Goal: Task Accomplishment & Management: Use online tool/utility

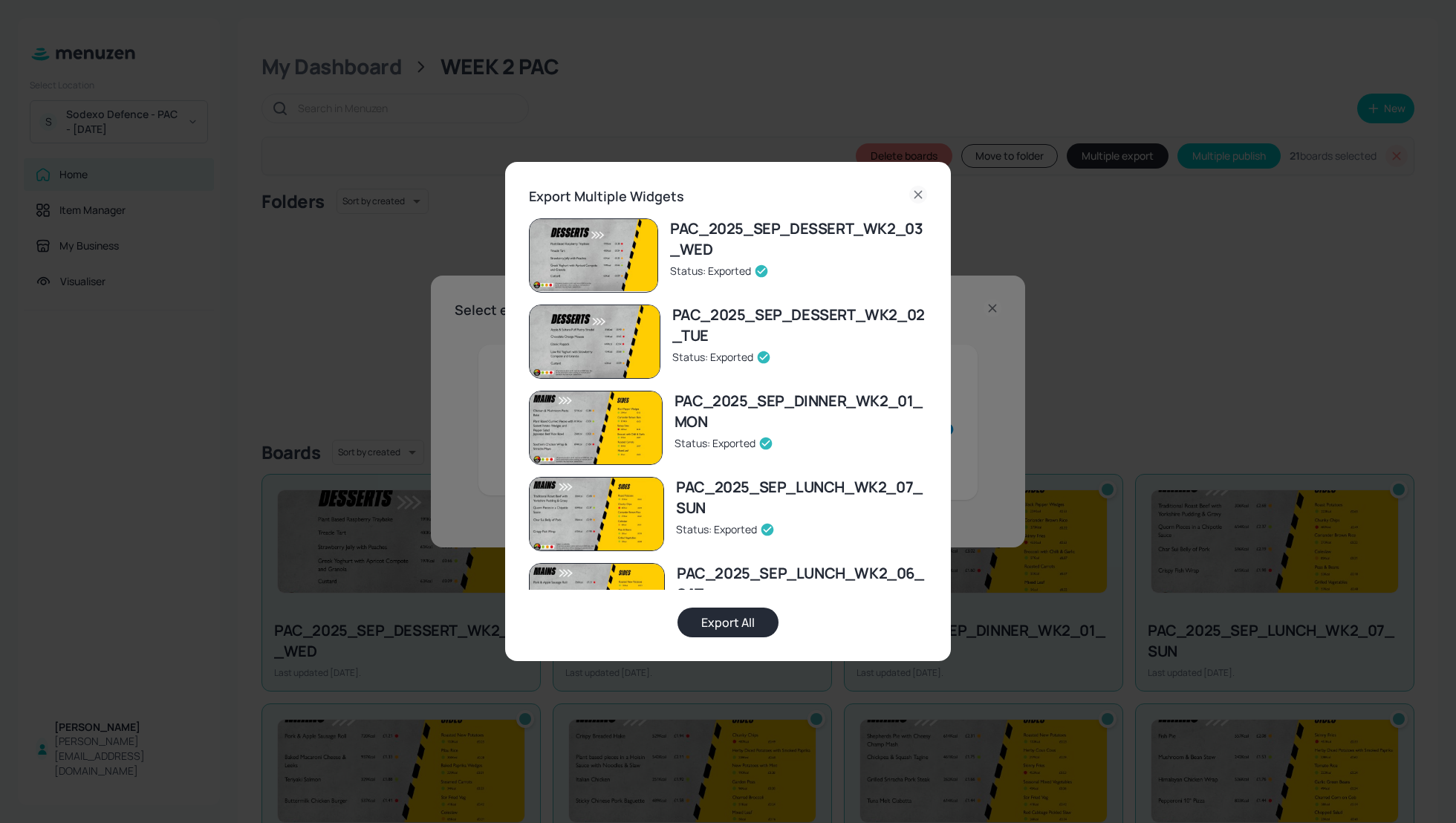
scroll to position [1050, 0]
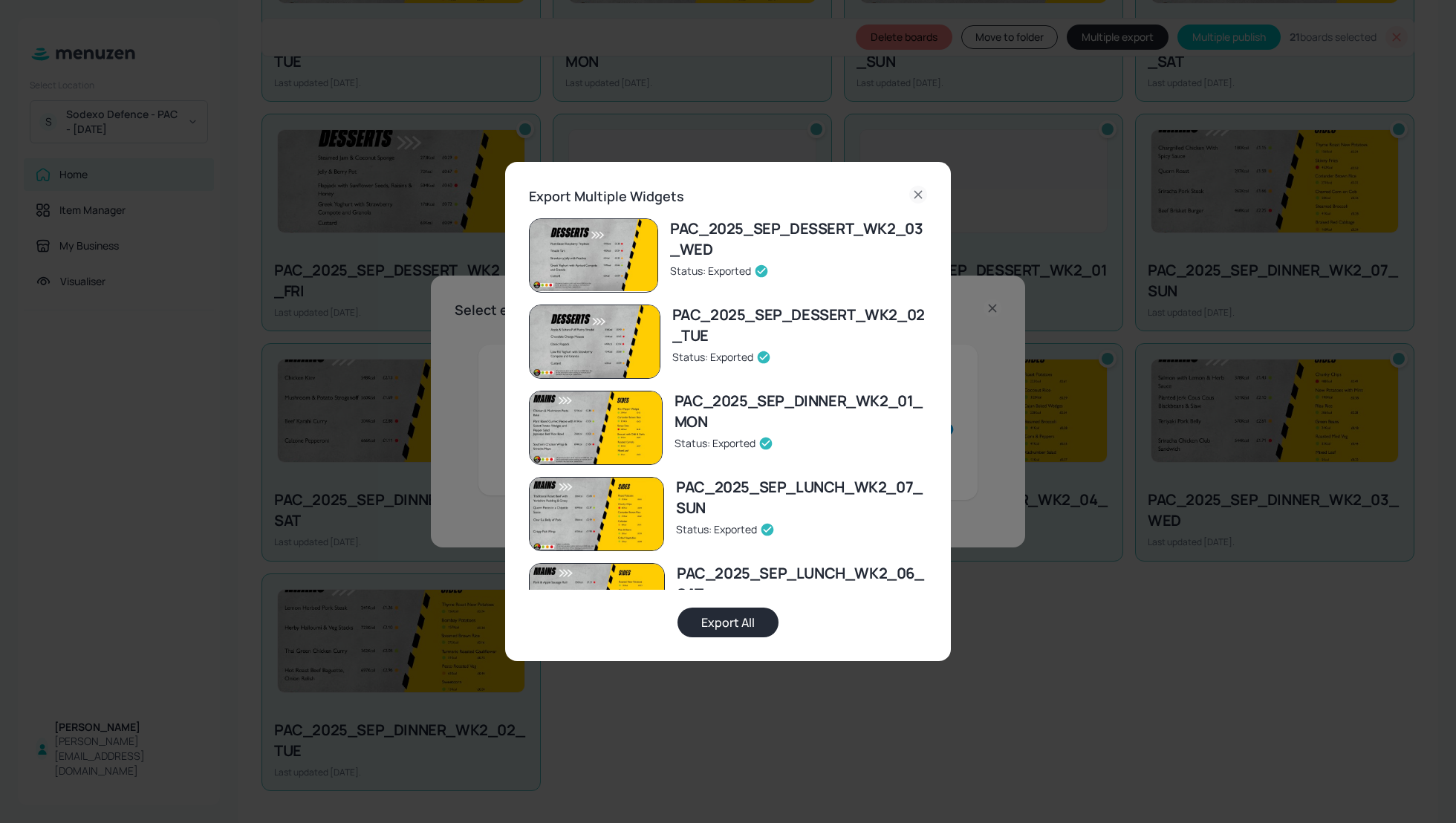
click at [917, 192] on icon at bounding box center [917, 194] width 17 height 17
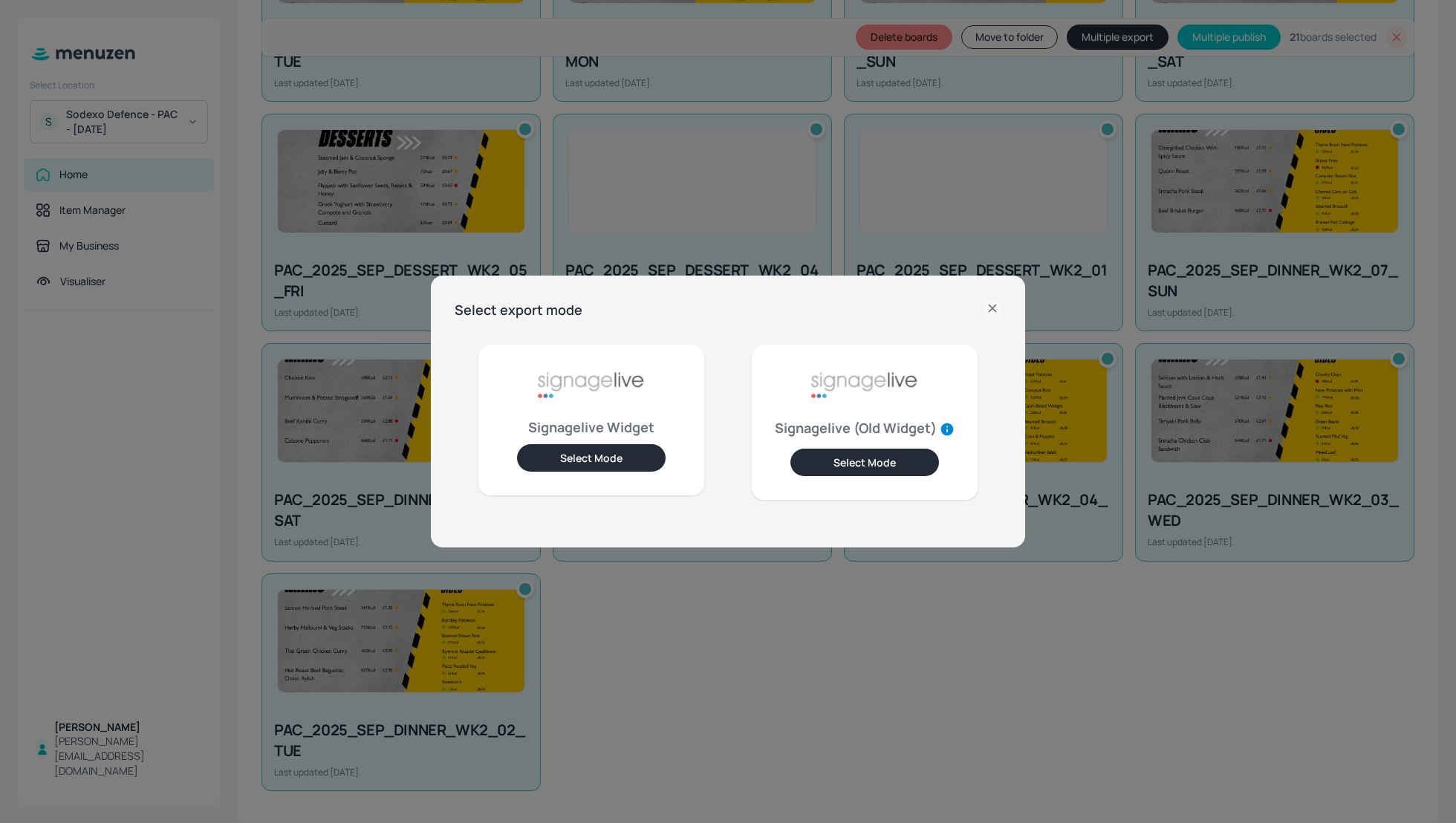
click at [994, 304] on icon at bounding box center [991, 308] width 17 height 17
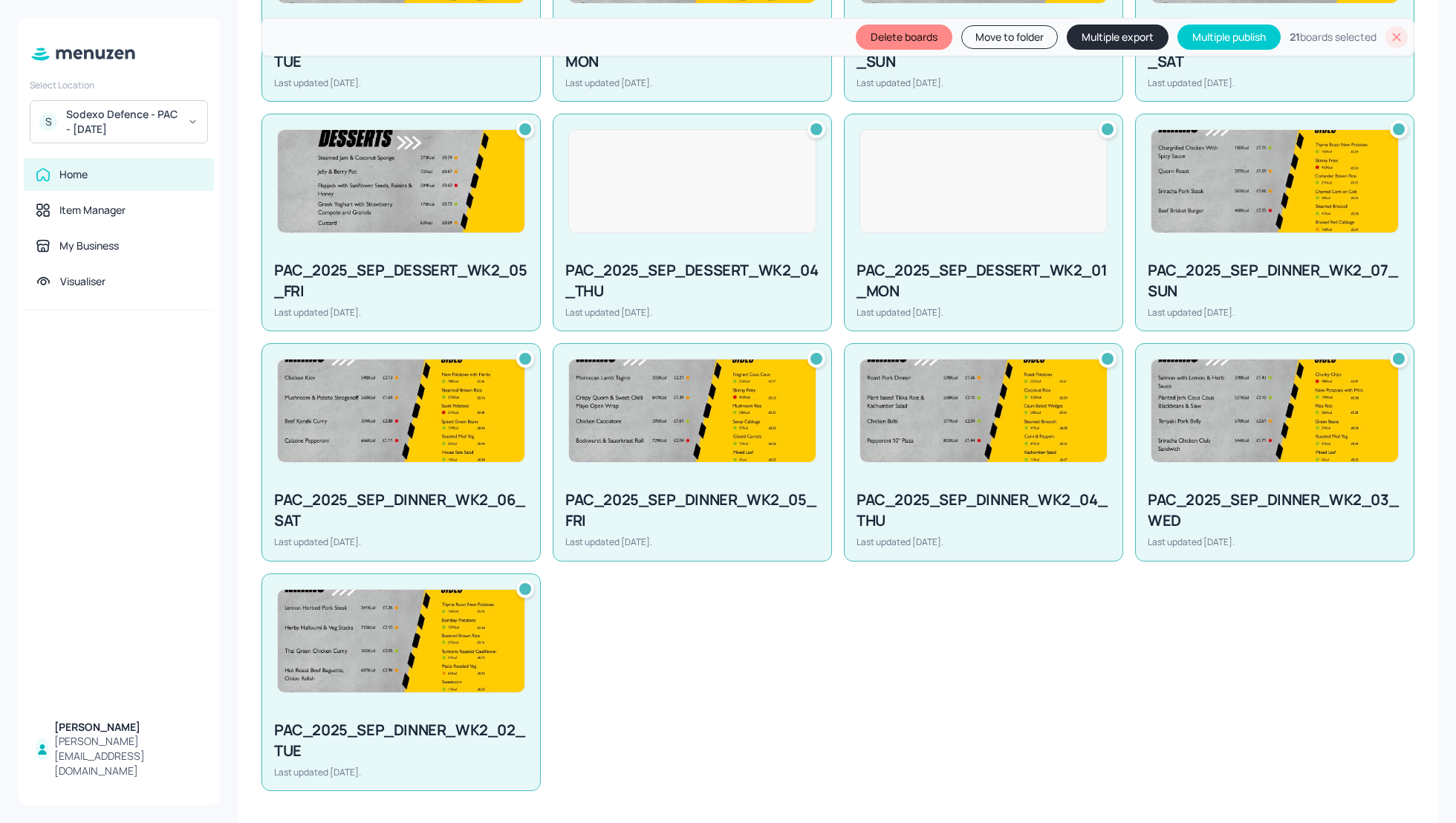
click at [1044, 784] on div "PAC_2025_SEP_DESSERT_WK2_03_WED Last updated [DATE]. PAC_2025_SEP_DESSERT_WK2_0…" at bounding box center [832, 101] width 1164 height 1379
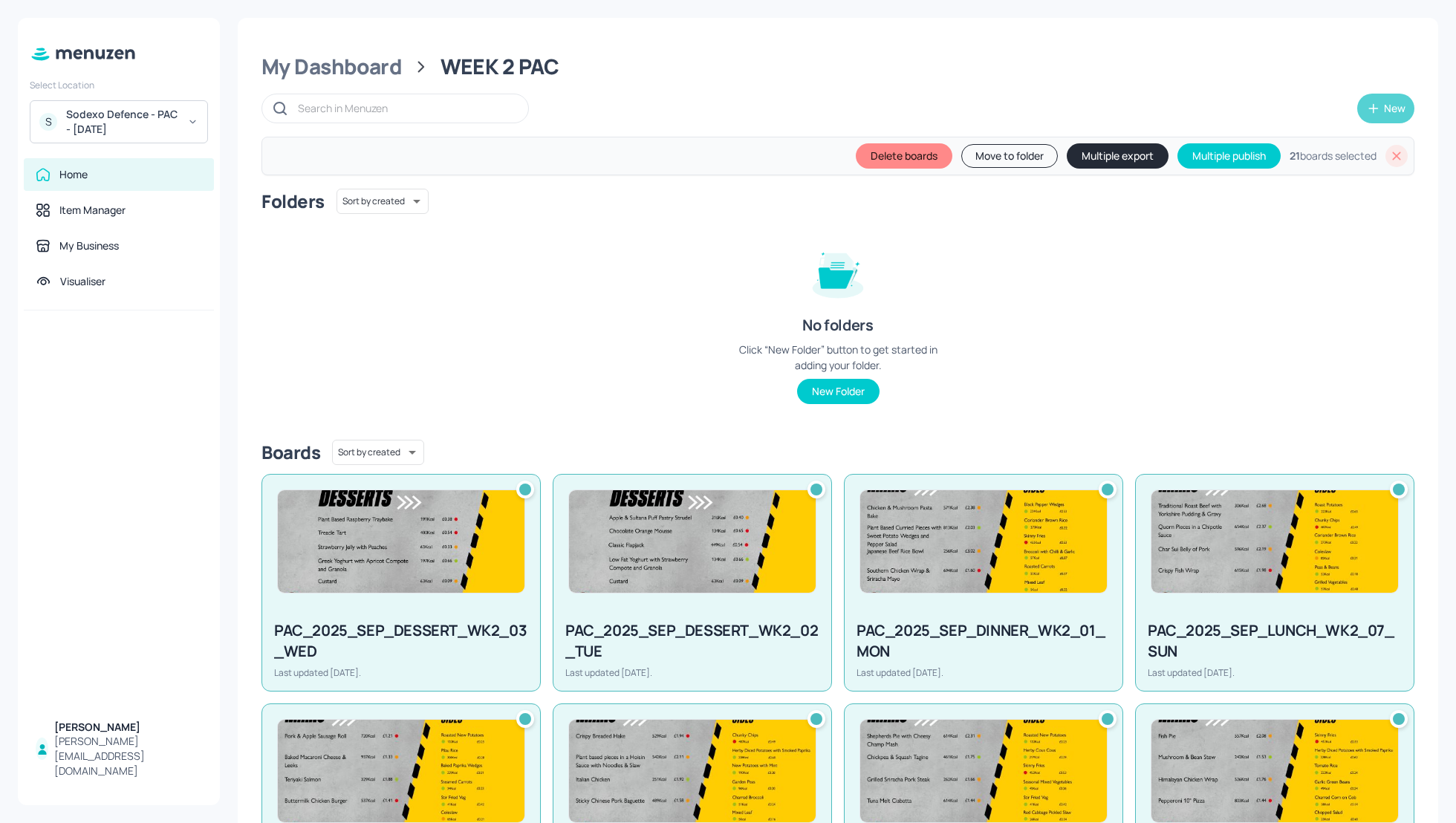
scroll to position [0, 0]
click at [1389, 150] on icon at bounding box center [1396, 156] width 15 height 15
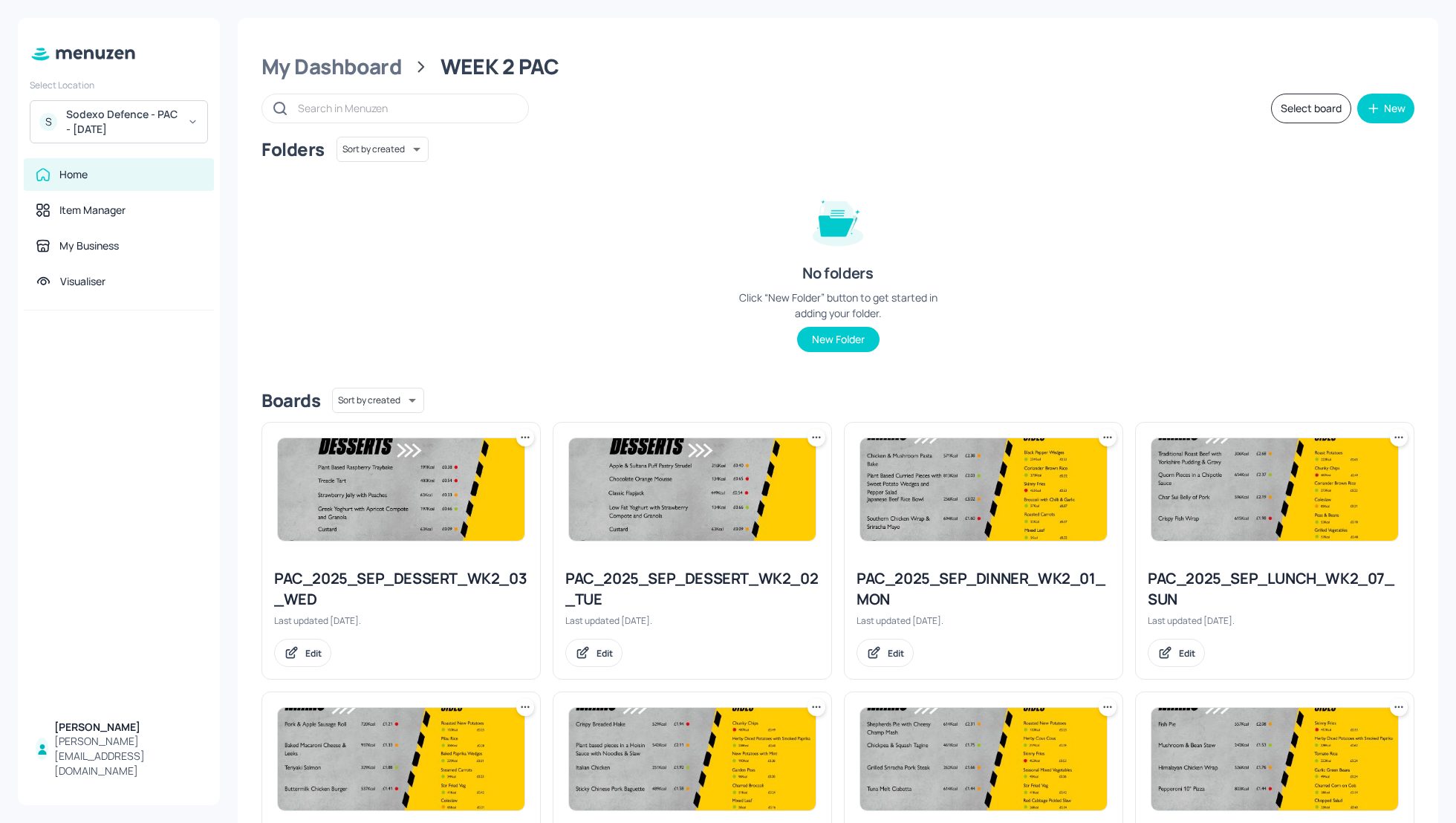
click at [1264, 231] on div "Folders Sort by created id ​ No folders Click “New Folder” button to get starte…" at bounding box center [837, 256] width 1152 height 239
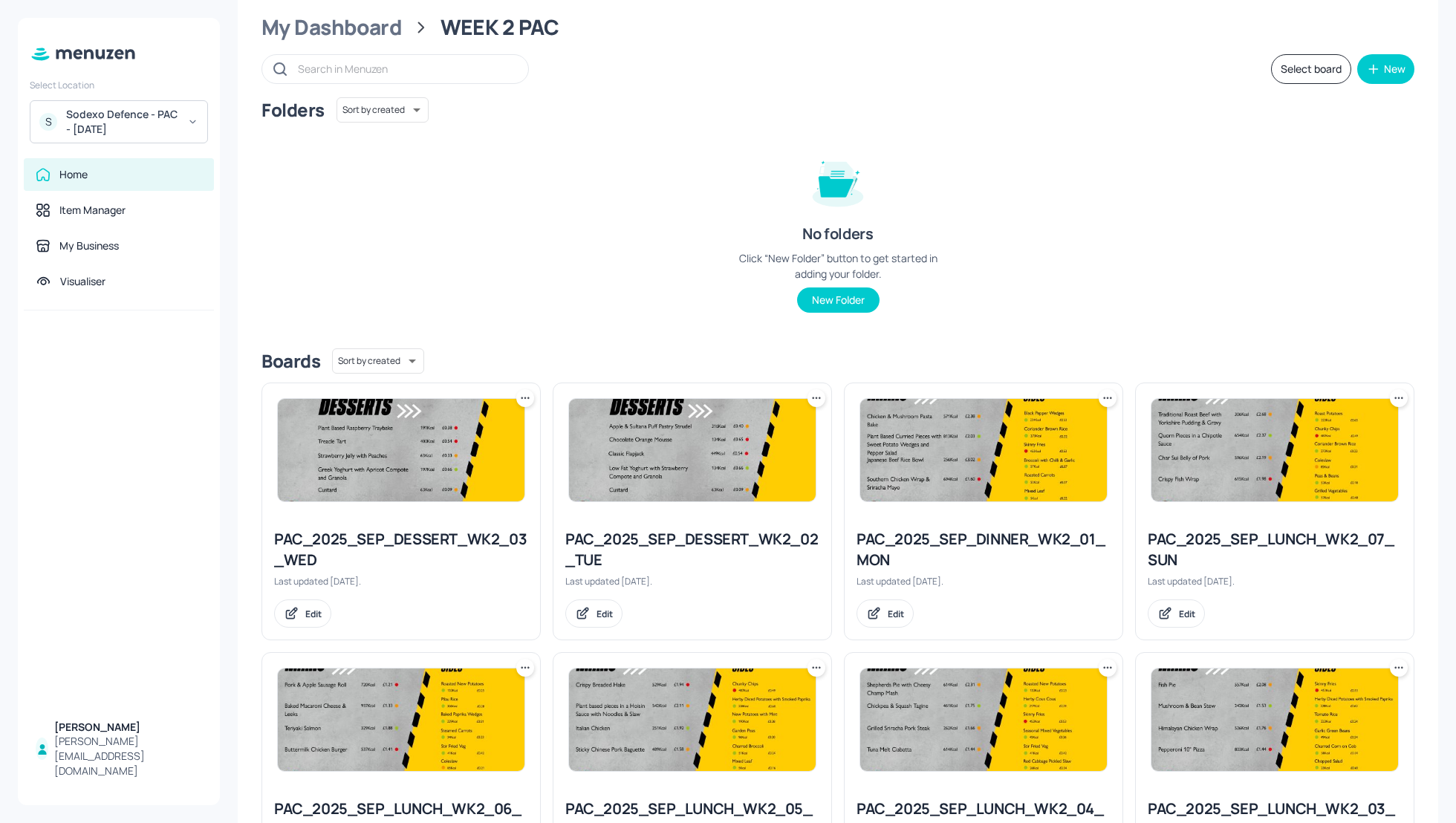
click at [1228, 204] on div "Folders Sort by created id ​ No folders Click “New Folder” button to get starte…" at bounding box center [837, 217] width 1152 height 239
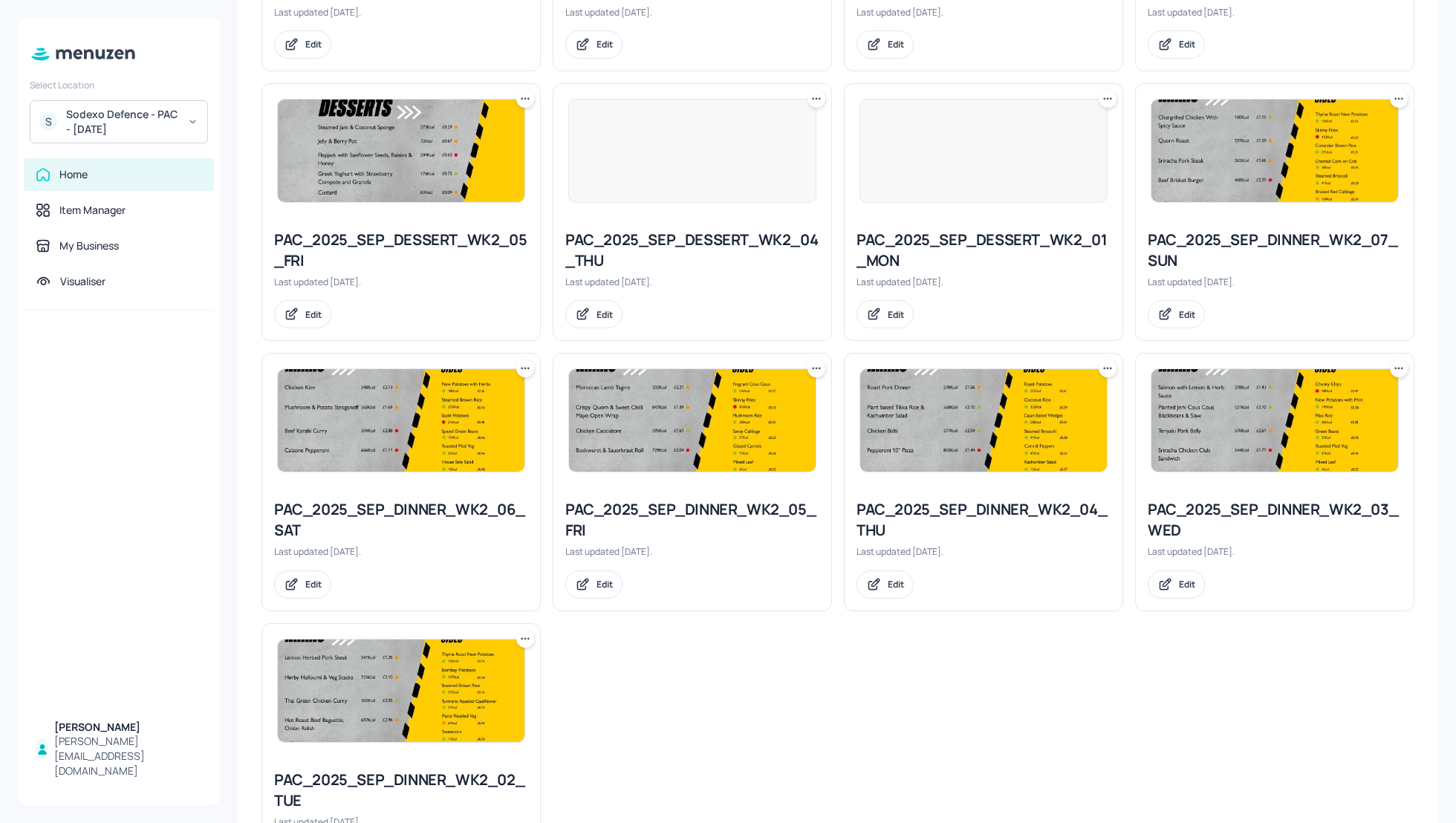
scroll to position [1228, 0]
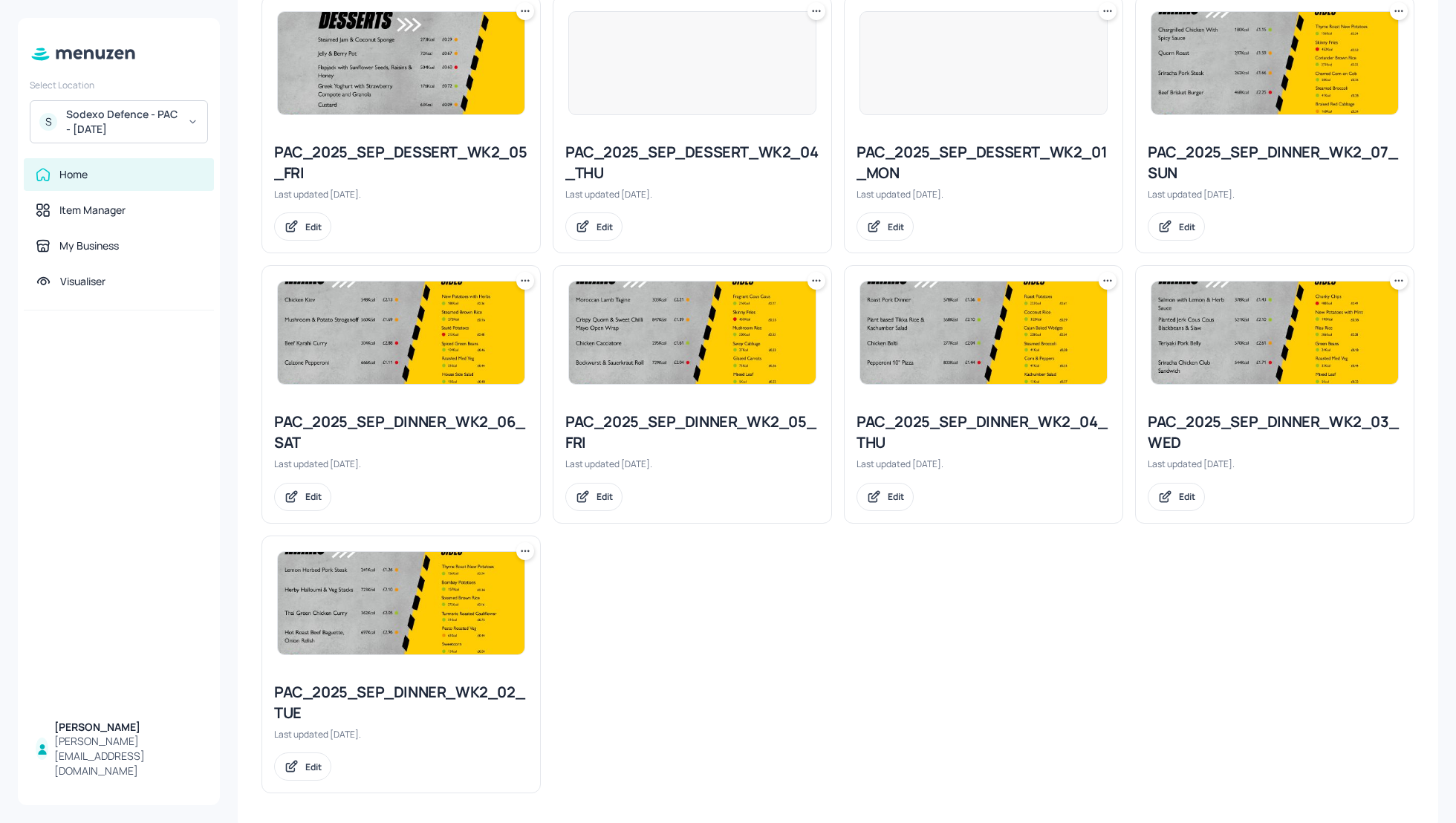
click at [386, 416] on div "PAC_2025_SEP_DINNER_WK2_06_SAT" at bounding box center [400, 432] width 254 height 41
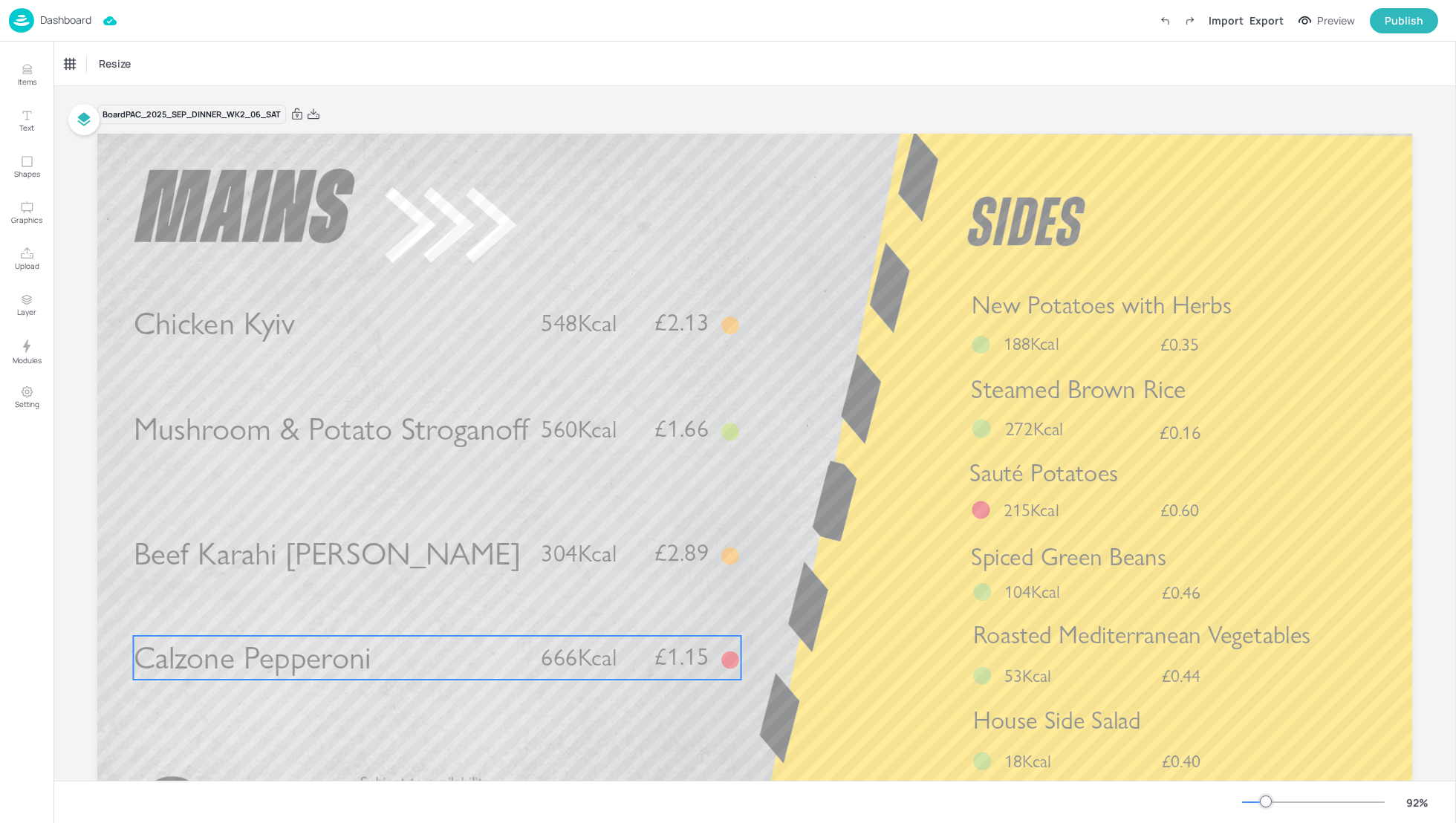
click at [543, 672] on span "666Kcal" at bounding box center [578, 659] width 76 height 29
click at [422, 609] on icon "Edit Item" at bounding box center [428, 610] width 13 height 12
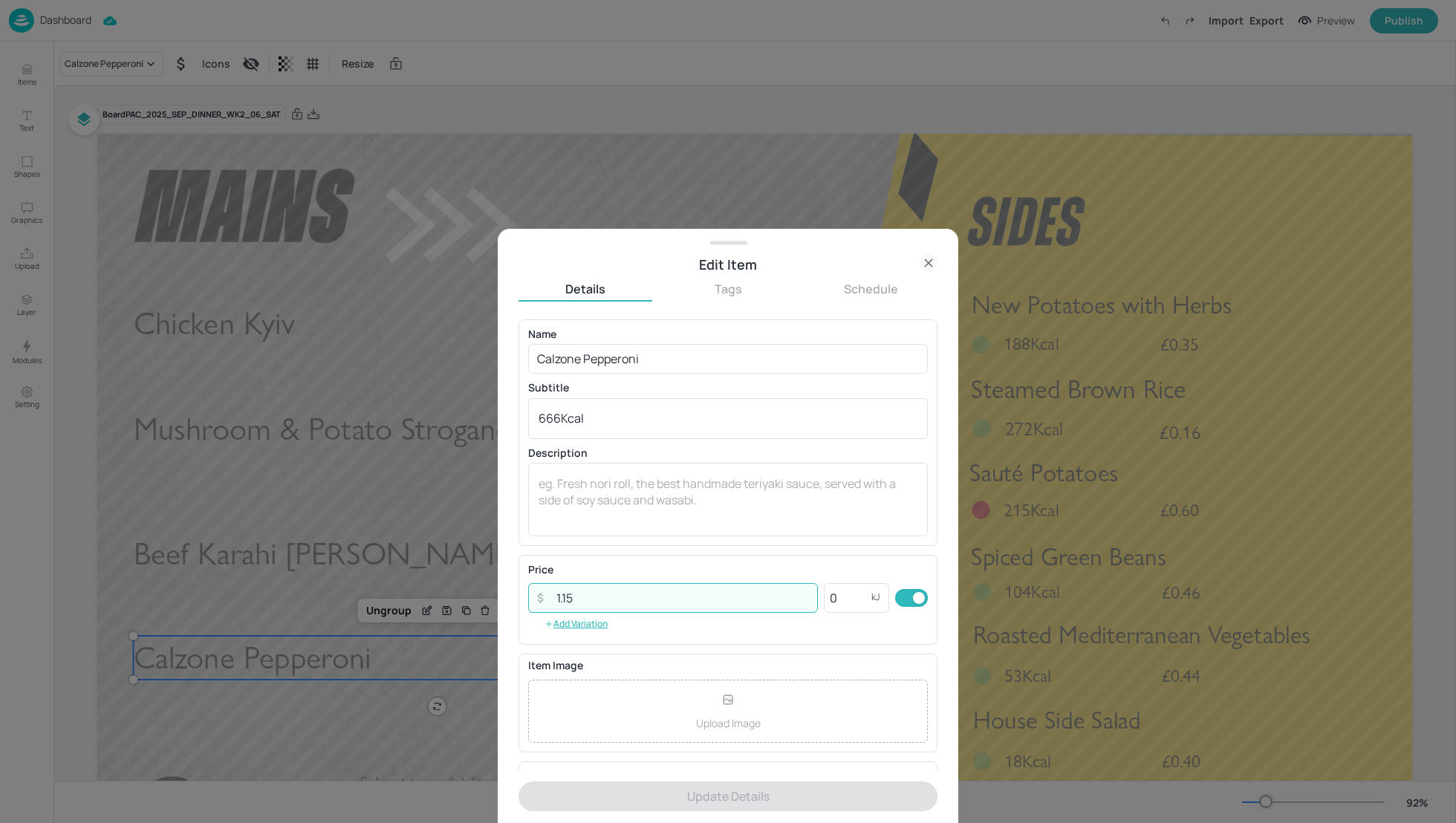
click at [586, 597] on input "1.15" at bounding box center [682, 598] width 270 height 29
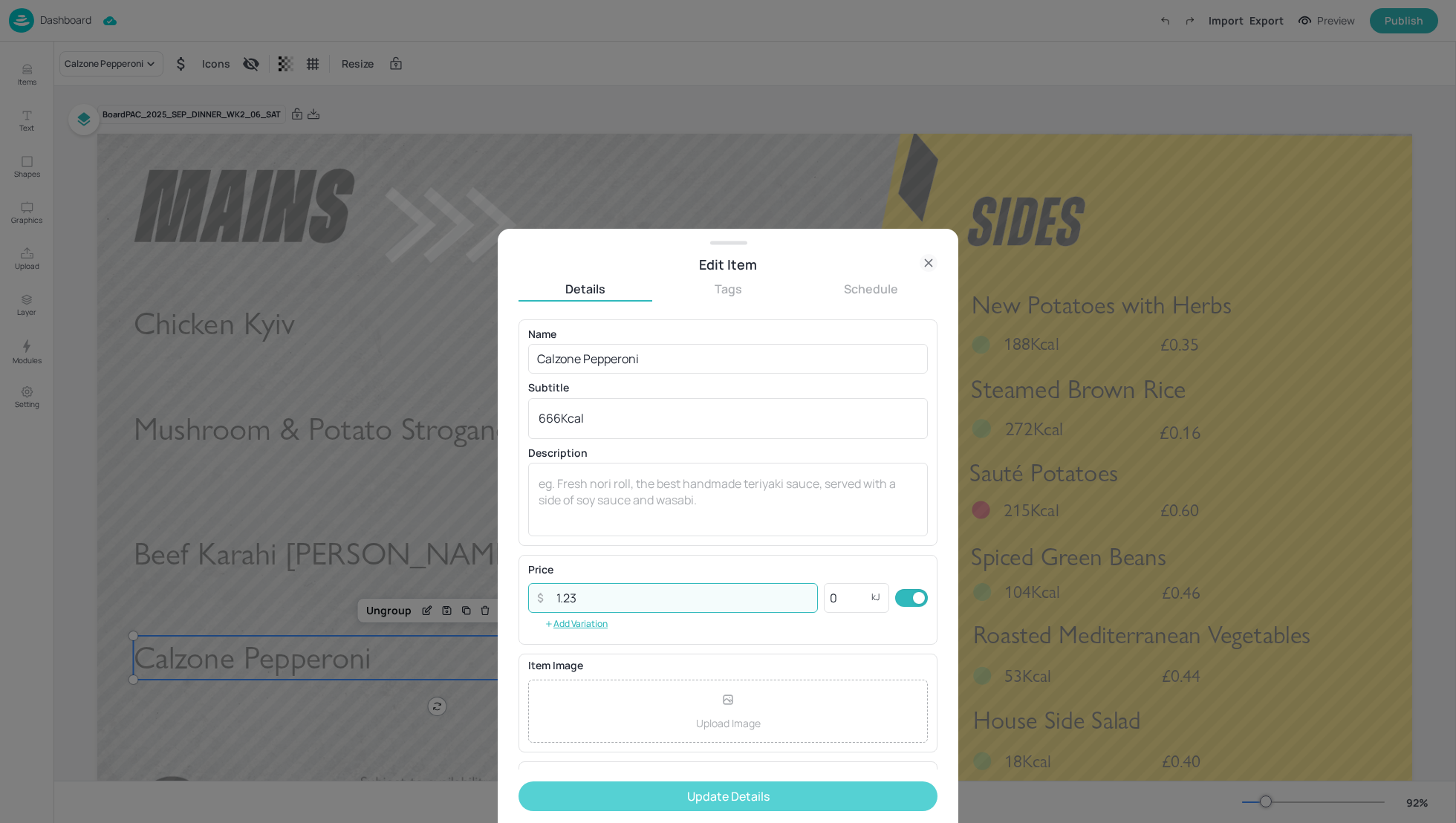
type input "1.23"
click at [718, 803] on button "Update Details" at bounding box center [728, 796] width 419 height 29
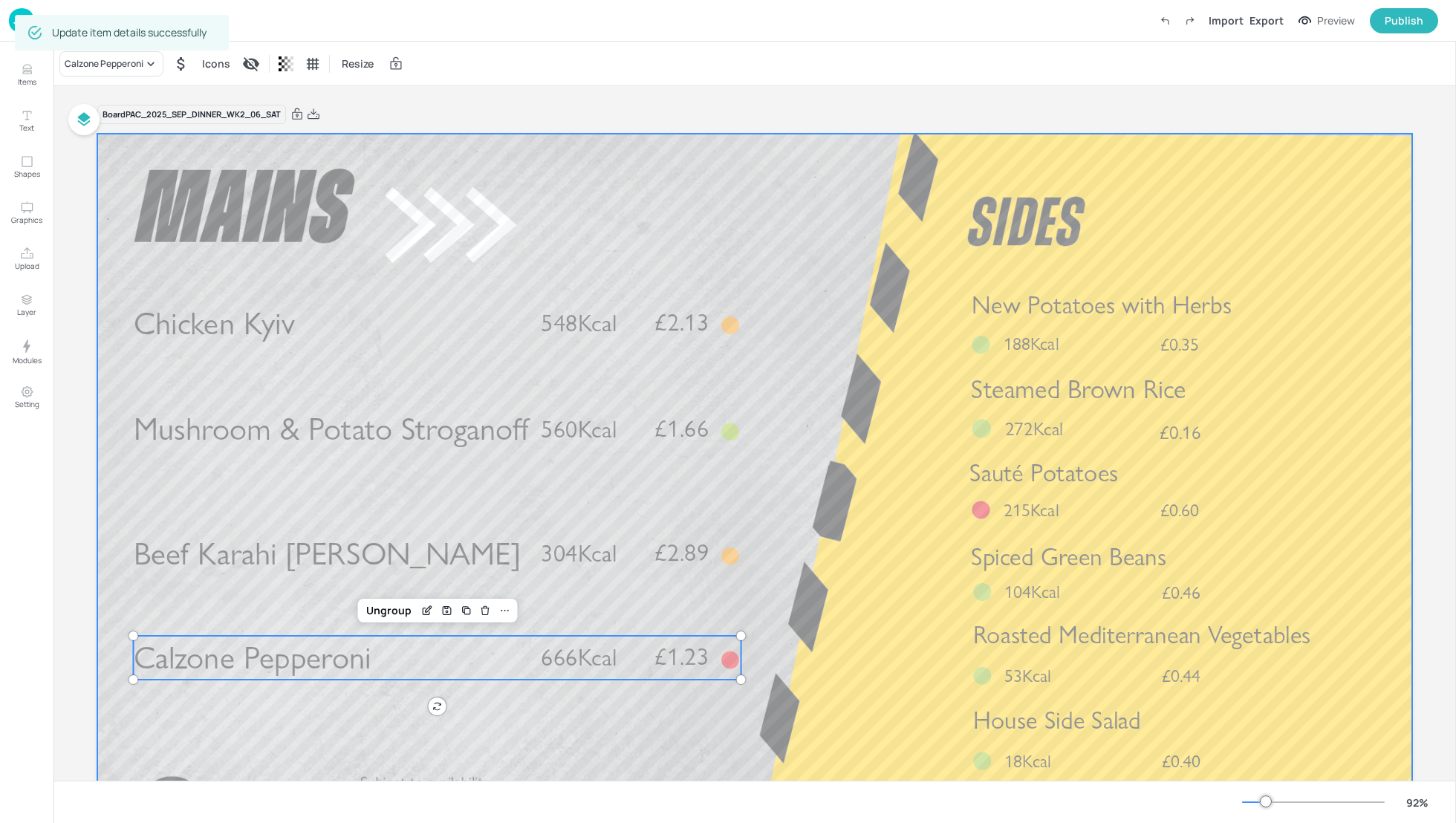
click at [852, 546] on div at bounding box center [755, 504] width 1315 height 740
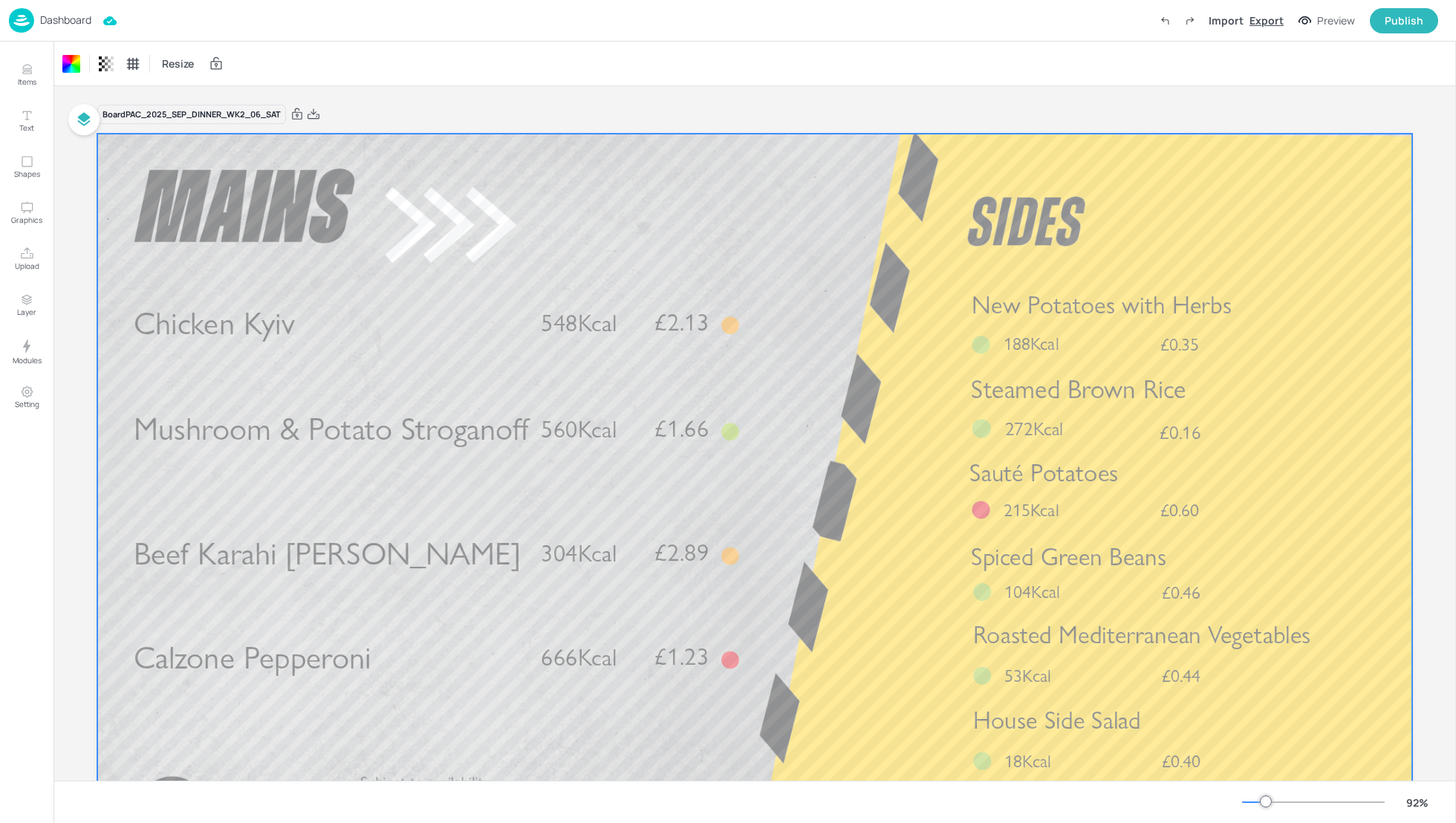
click at [1269, 21] on div "Export" at bounding box center [1266, 20] width 34 height 16
